Goal: Complete application form

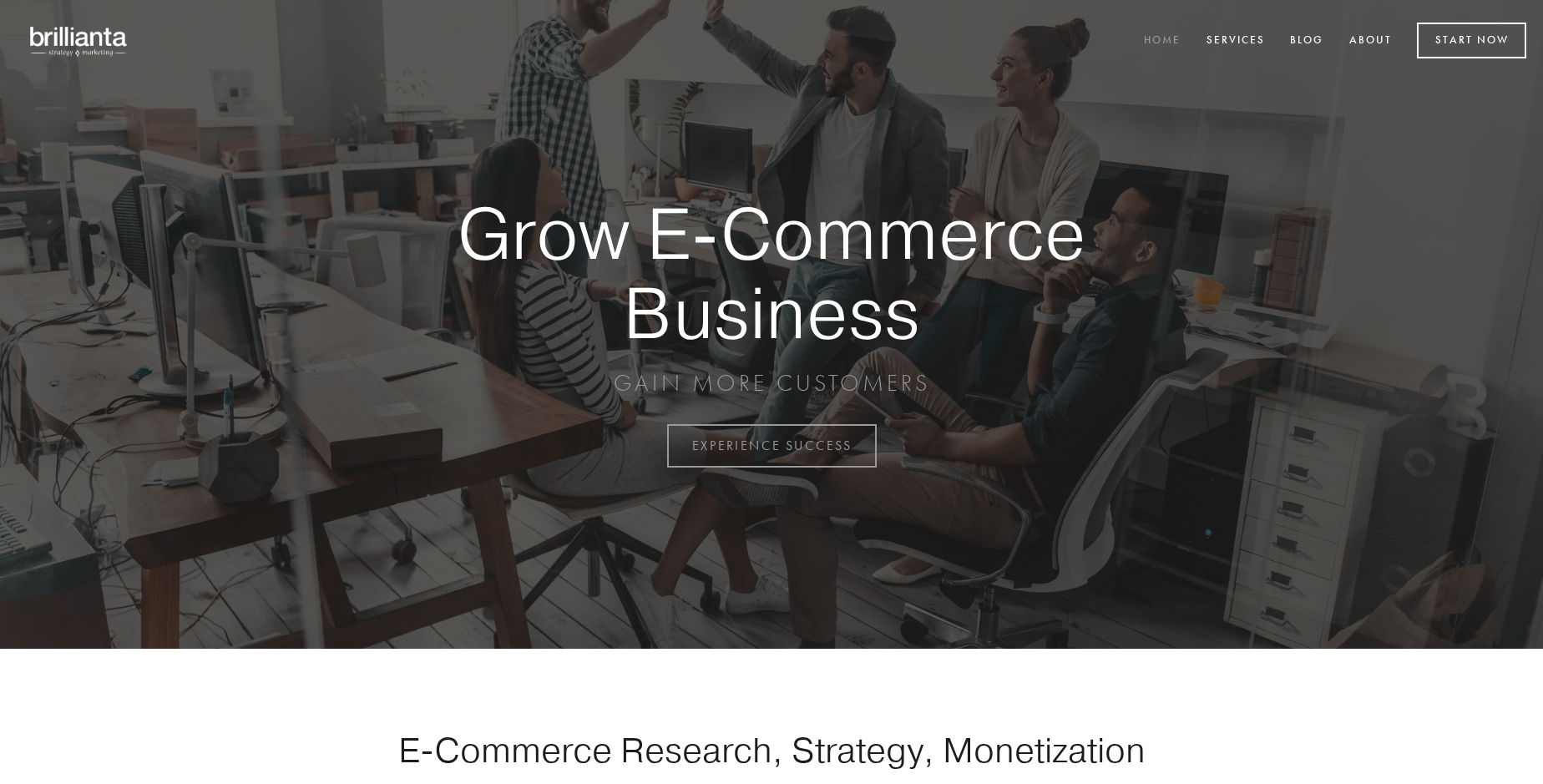
scroll to position [4376, 0]
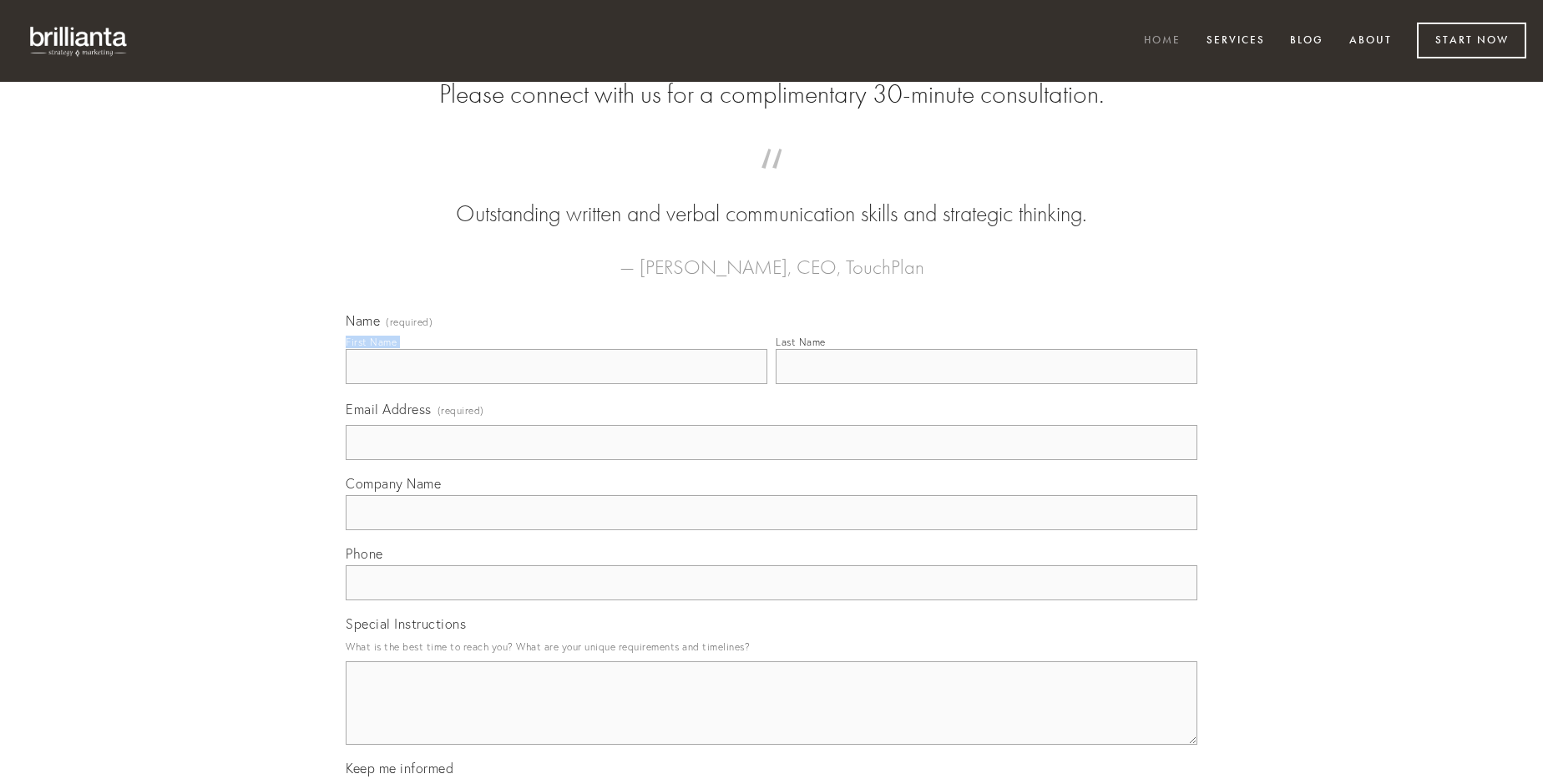
type input "[PERSON_NAME]"
click at [986, 384] on input "Last Name" at bounding box center [986, 366] width 421 height 35
type input "[PERSON_NAME]"
click at [771, 460] on input "Email Address (required)" at bounding box center [771, 442] width 852 height 35
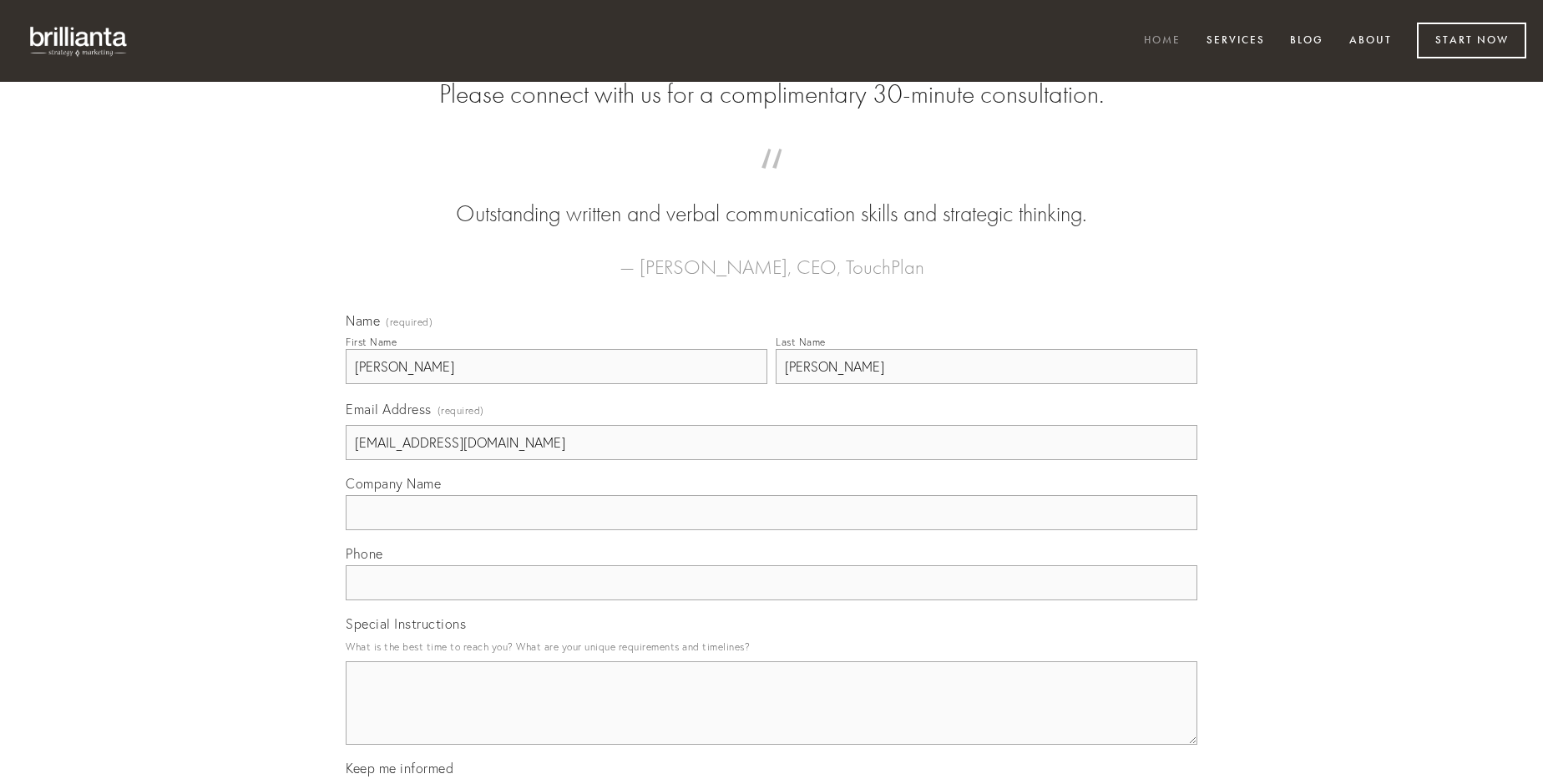
type input "[EMAIL_ADDRESS][DOMAIN_NAME]"
click at [771, 530] on input "Company Name" at bounding box center [771, 512] width 852 height 35
type input "complectus"
click at [771, 601] on input "text" at bounding box center [771, 582] width 852 height 35
click at [771, 718] on textarea "Special Instructions" at bounding box center [771, 703] width 852 height 83
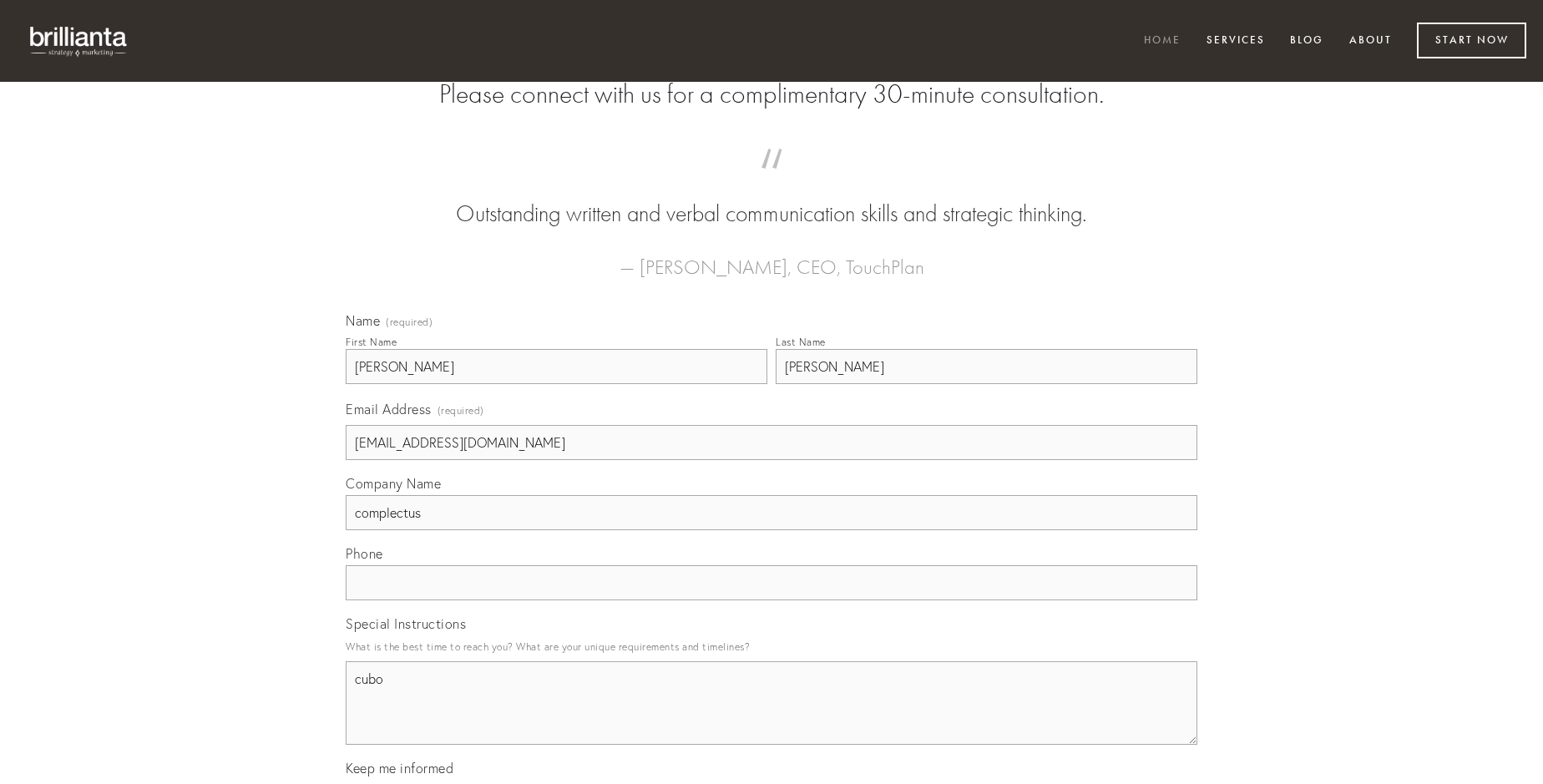
type textarea "cubo"
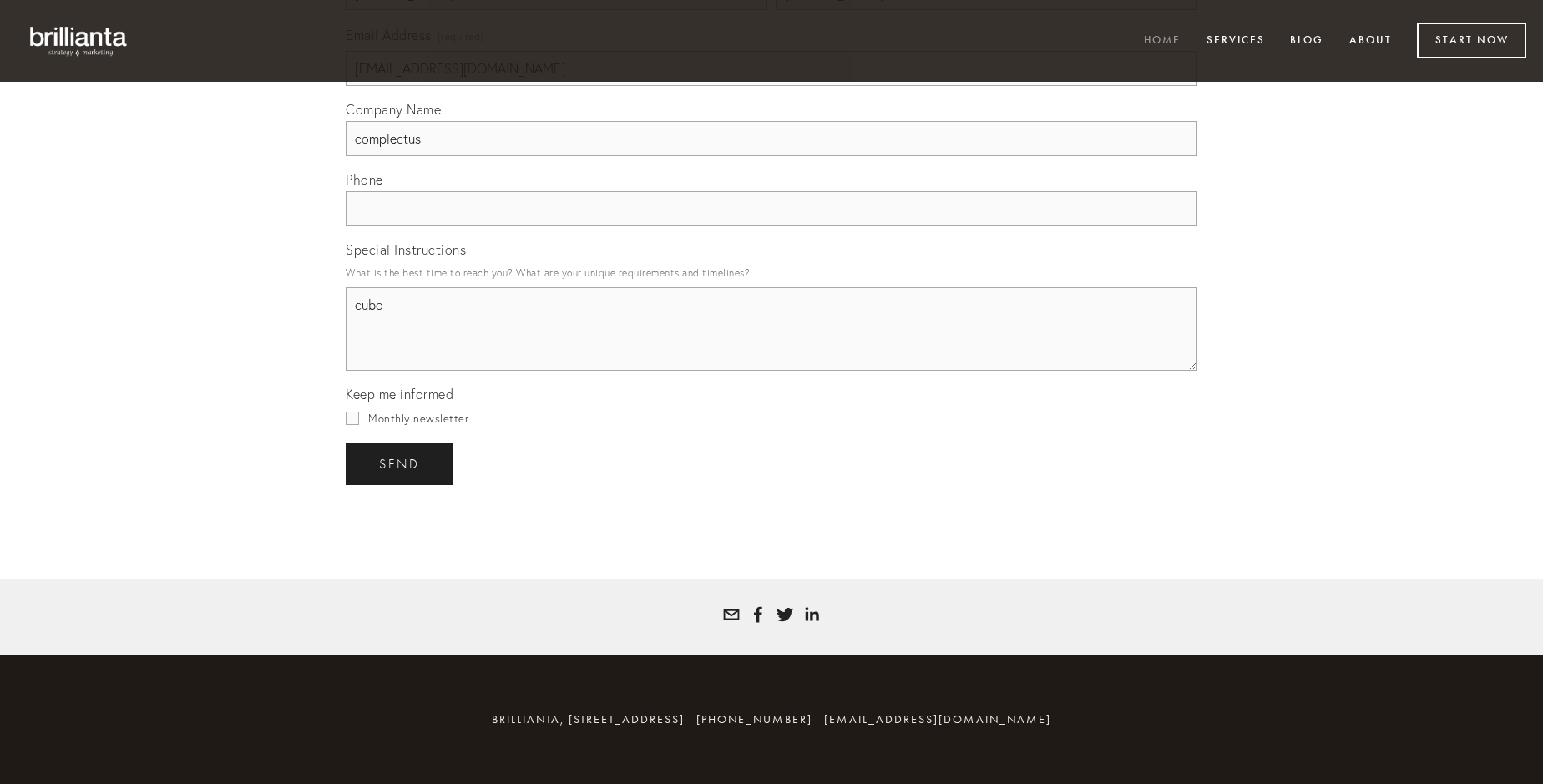
click at [401, 463] on span "send" at bounding box center [399, 464] width 41 height 15
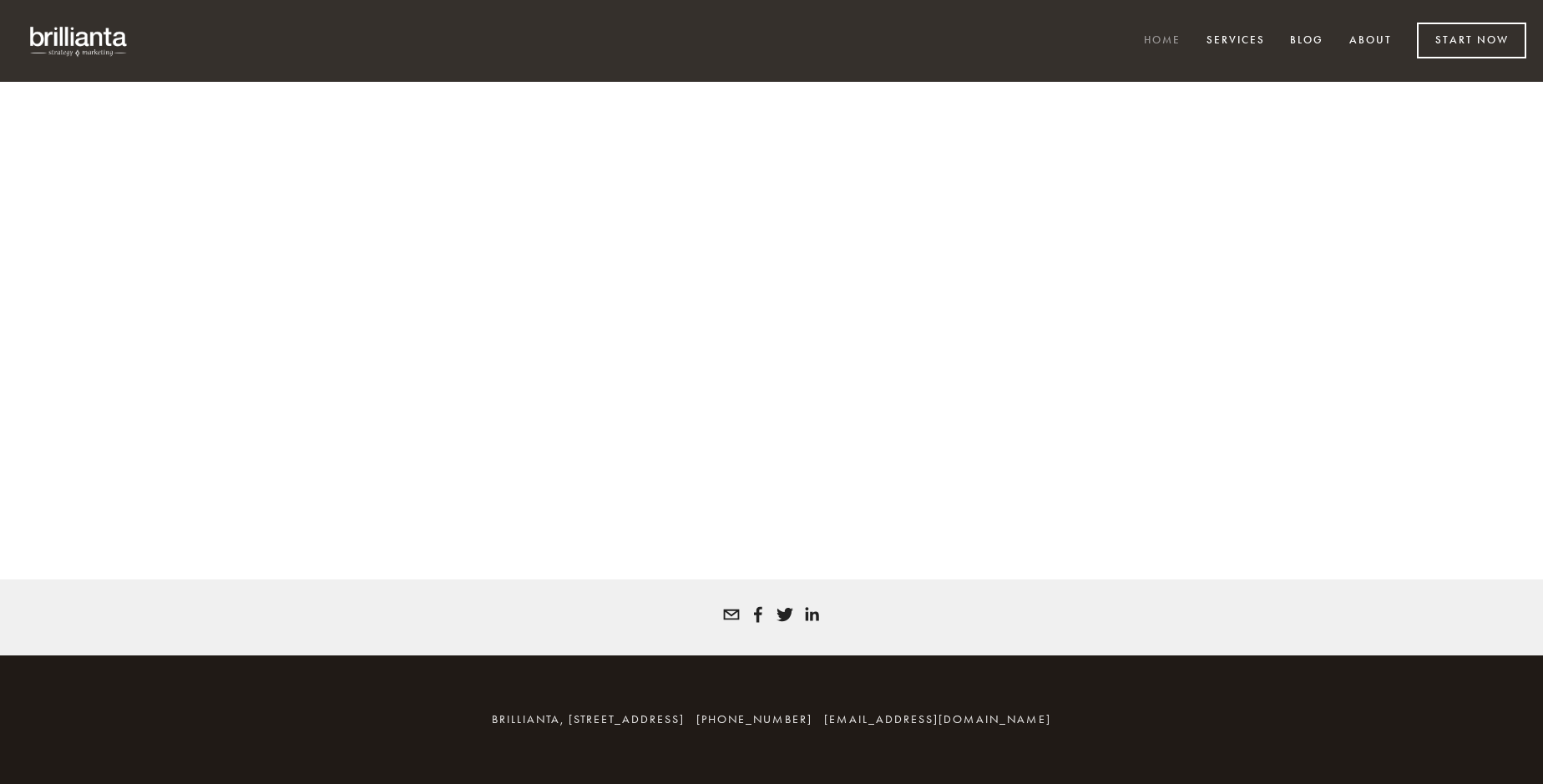
scroll to position [4354, 0]
